Goal: Obtain resource: Download file/media

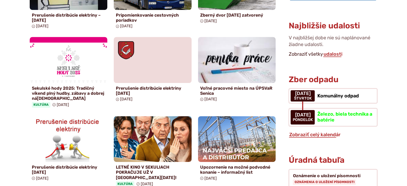
scroll to position [488, 0]
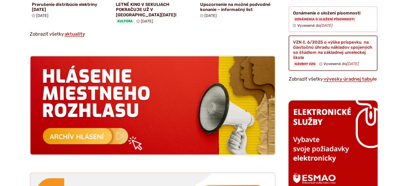
click at [318, 36] on figure at bounding box center [333, 53] width 89 height 36
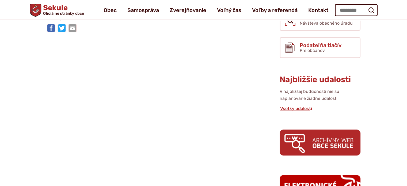
scroll to position [118, 0]
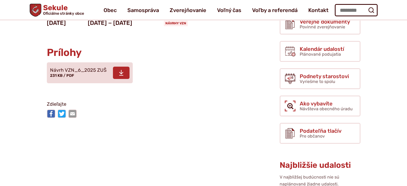
click at [116, 79] on span at bounding box center [121, 73] width 17 height 12
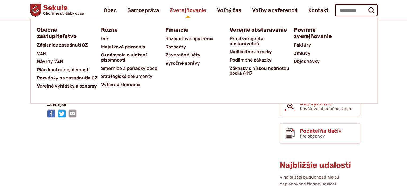
click at [194, 12] on span "Zverejňovanie" at bounding box center [188, 10] width 37 height 15
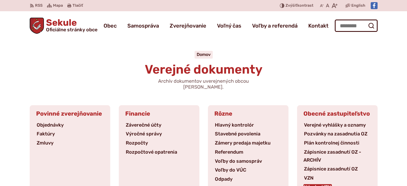
click at [318, 184] on link "Návrhy VZN" at bounding box center [318, 187] width 28 height 6
click at [310, 184] on link "Návrhy VZN" at bounding box center [318, 187] width 28 height 6
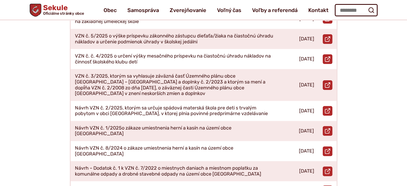
scroll to position [150, 0]
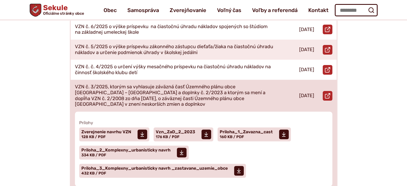
click at [232, 84] on p "VZN č. 3/2025, ktorým sa vyhlasuje záväzná časť Územného plánu obce Sekule – Zm…" at bounding box center [174, 95] width 199 height 23
click at [145, 130] on span at bounding box center [143, 135] width 10 height 10
click at [204, 130] on span at bounding box center [207, 135] width 10 height 10
click at [284, 132] on use at bounding box center [283, 134] width 3 height 5
click at [180, 150] on icon at bounding box center [182, 152] width 4 height 5
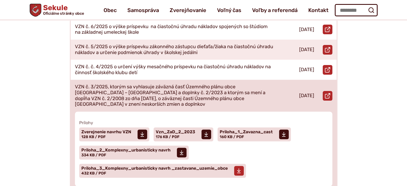
click at [238, 168] on icon at bounding box center [239, 170] width 4 height 5
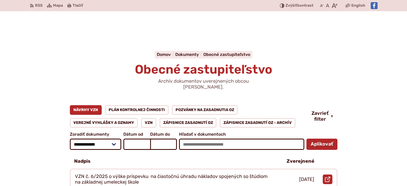
scroll to position [163, 0]
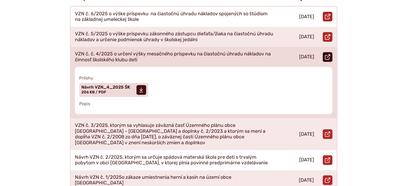
click at [326, 54] on icon at bounding box center [327, 56] width 5 height 5
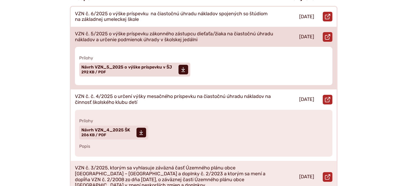
click at [107, 31] on p "VZN č. 5/2025 o výške príspevku zákonného zástupcu dieťaťa/žiaka na čiastočnú ú…" at bounding box center [174, 37] width 199 height 12
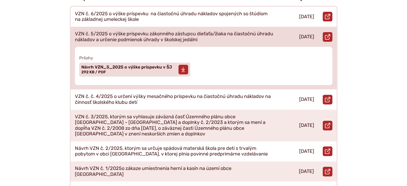
click at [181, 67] on icon at bounding box center [183, 69] width 4 height 5
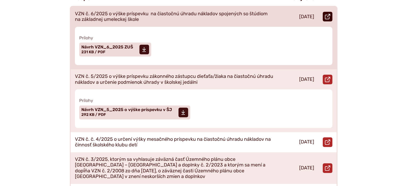
click at [326, 14] on icon at bounding box center [327, 16] width 5 height 5
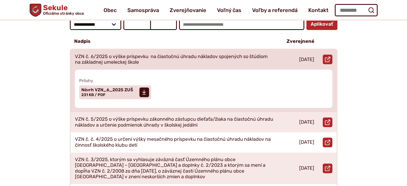
scroll to position [109, 0]
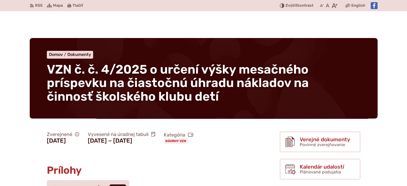
scroll to position [163, 0]
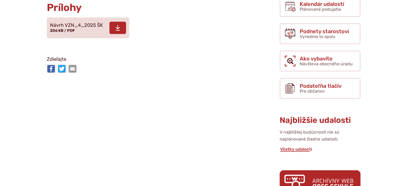
click at [119, 31] on icon at bounding box center [117, 28] width 5 height 6
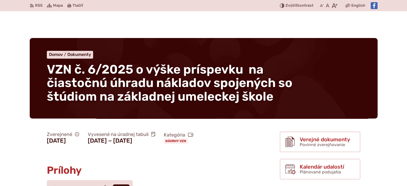
scroll to position [163, 0]
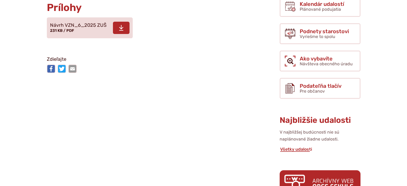
click at [121, 38] on link "Stiahnuť súbor Návrh VZN_6_2025 ZUŠ 231 KB / PDF" at bounding box center [90, 27] width 86 height 21
